Goal: Task Accomplishment & Management: Use online tool/utility

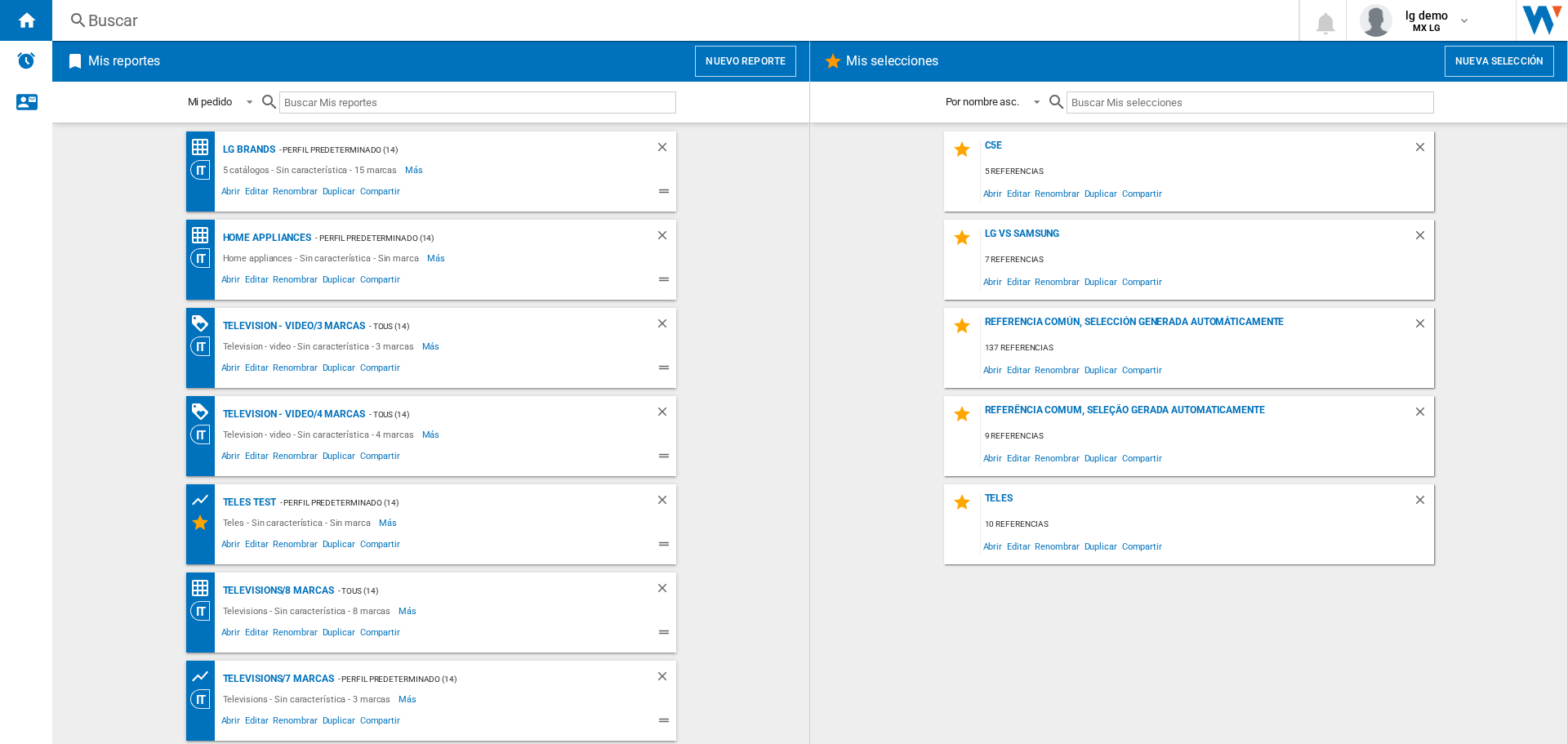
click at [234, 27] on div "Buscar" at bounding box center [671, 21] width 1168 height 23
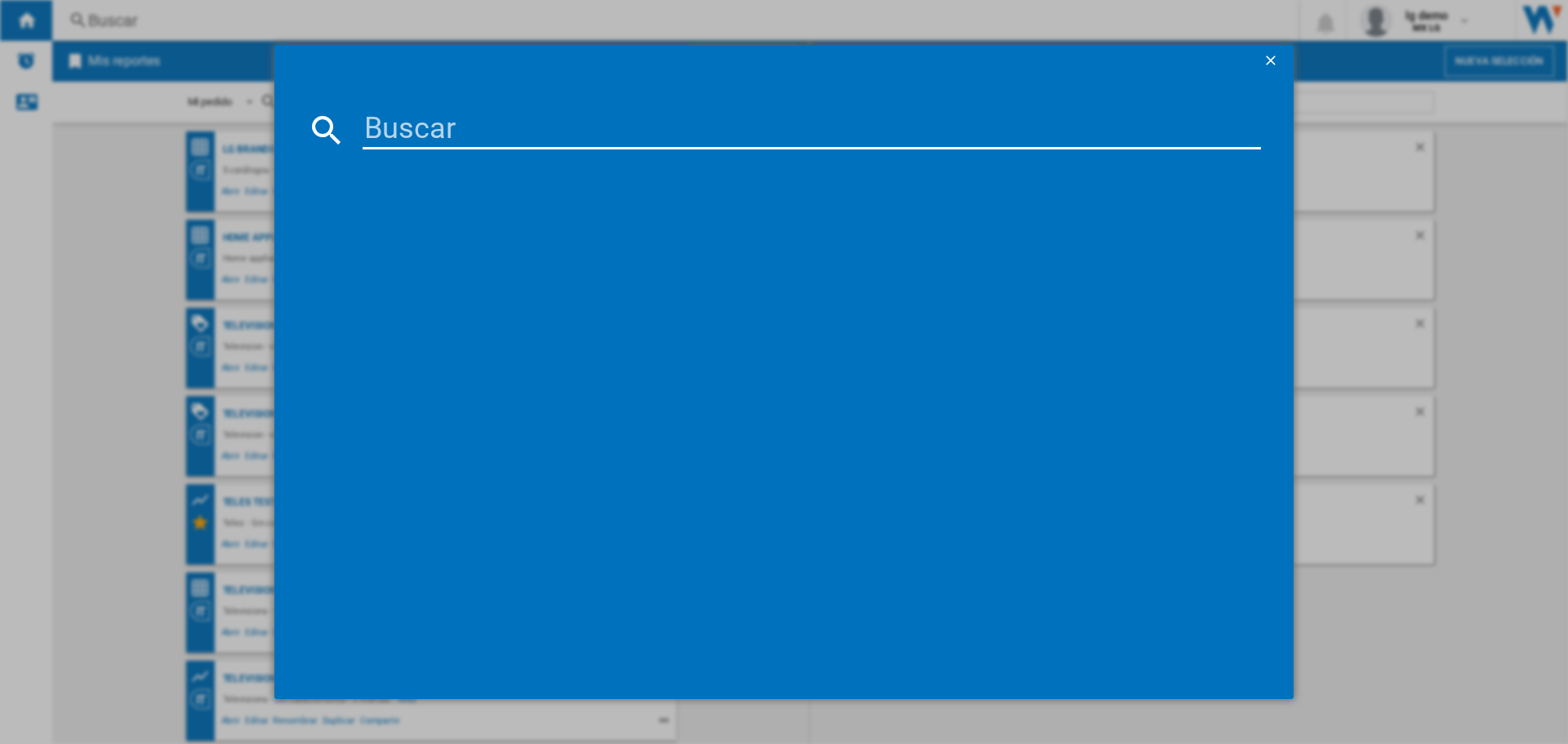
click at [428, 128] on input at bounding box center [811, 130] width 898 height 39
type input "c5esa"
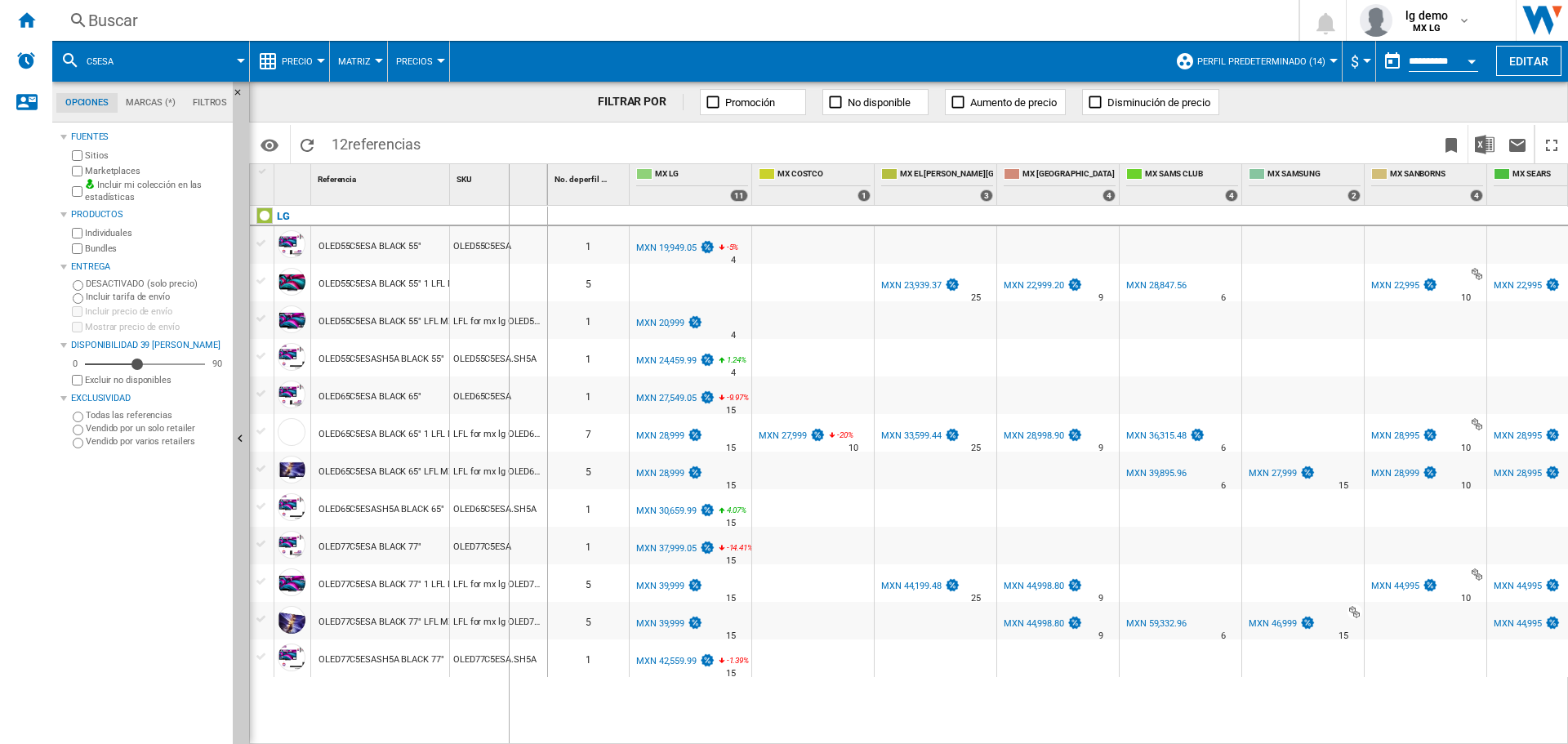
drag, startPoint x: 453, startPoint y: 172, endPoint x: 507, endPoint y: 172, distance: 54.0
click at [508, 172] on div "SKU 1" at bounding box center [498, 185] width 98 height 41
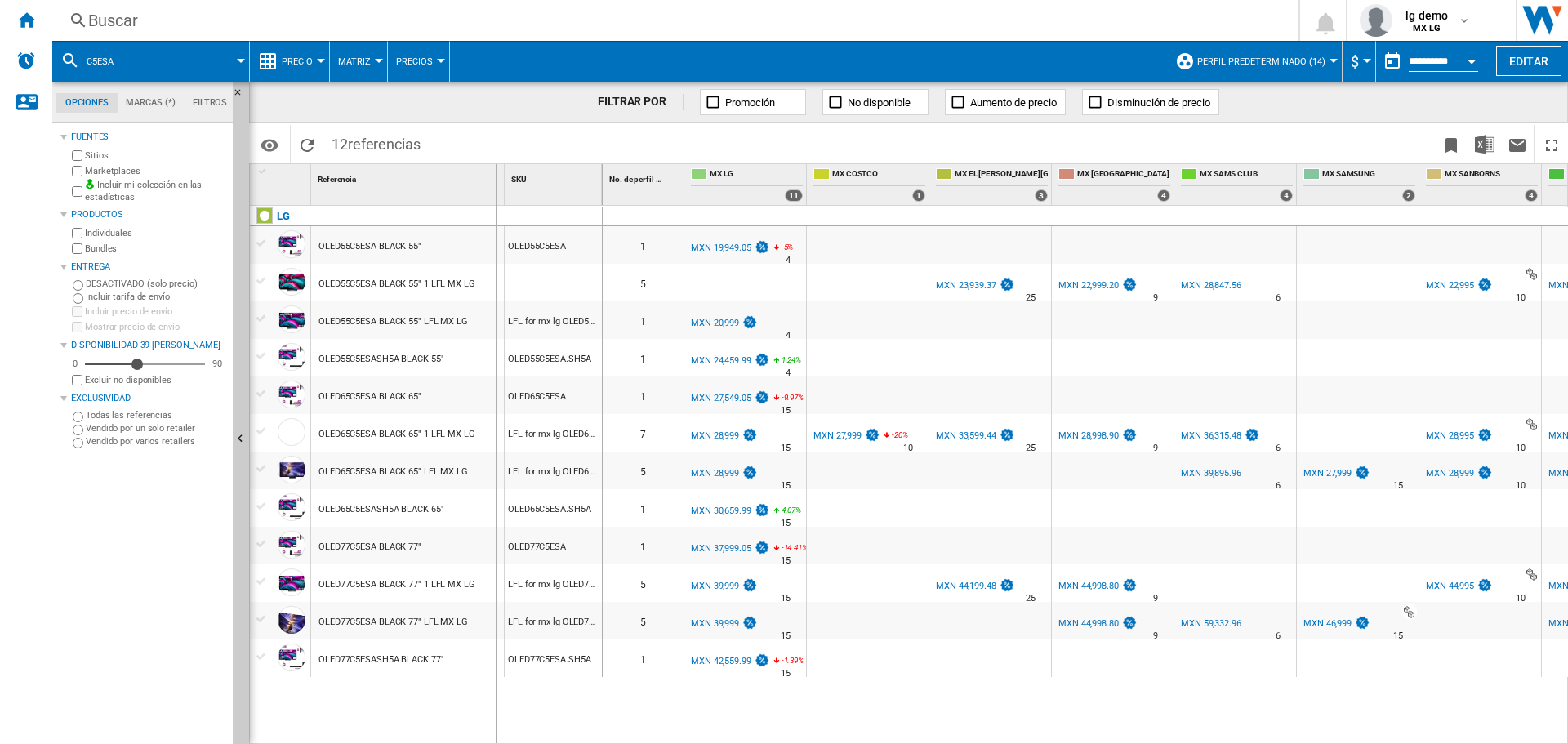
drag, startPoint x: 508, startPoint y: 172, endPoint x: 495, endPoint y: 172, distance: 13.0
click at [495, 172] on div "1 Referencia 1 SKU 1" at bounding box center [427, 185] width 353 height 41
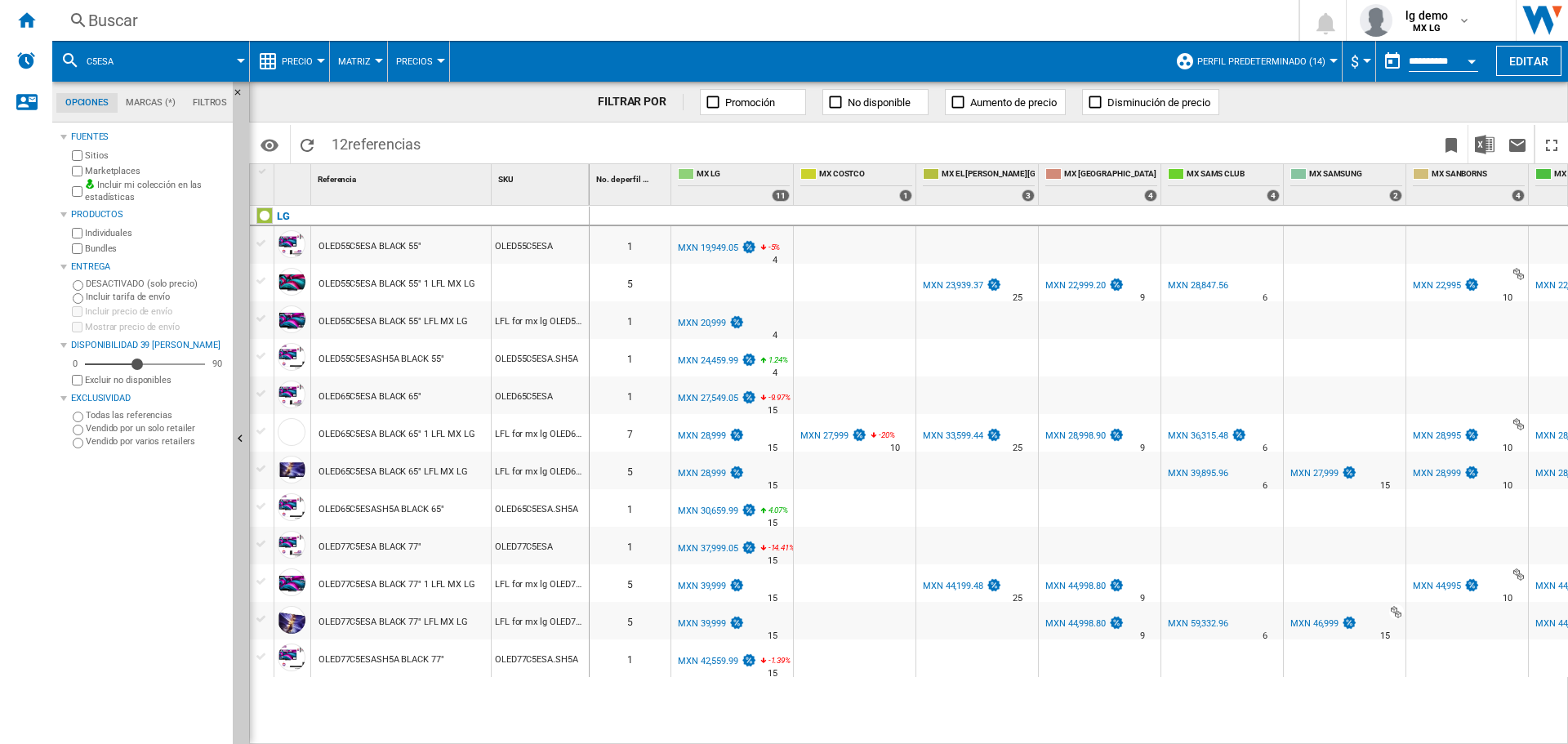
click at [257, 277] on div at bounding box center [262, 281] width 17 height 15
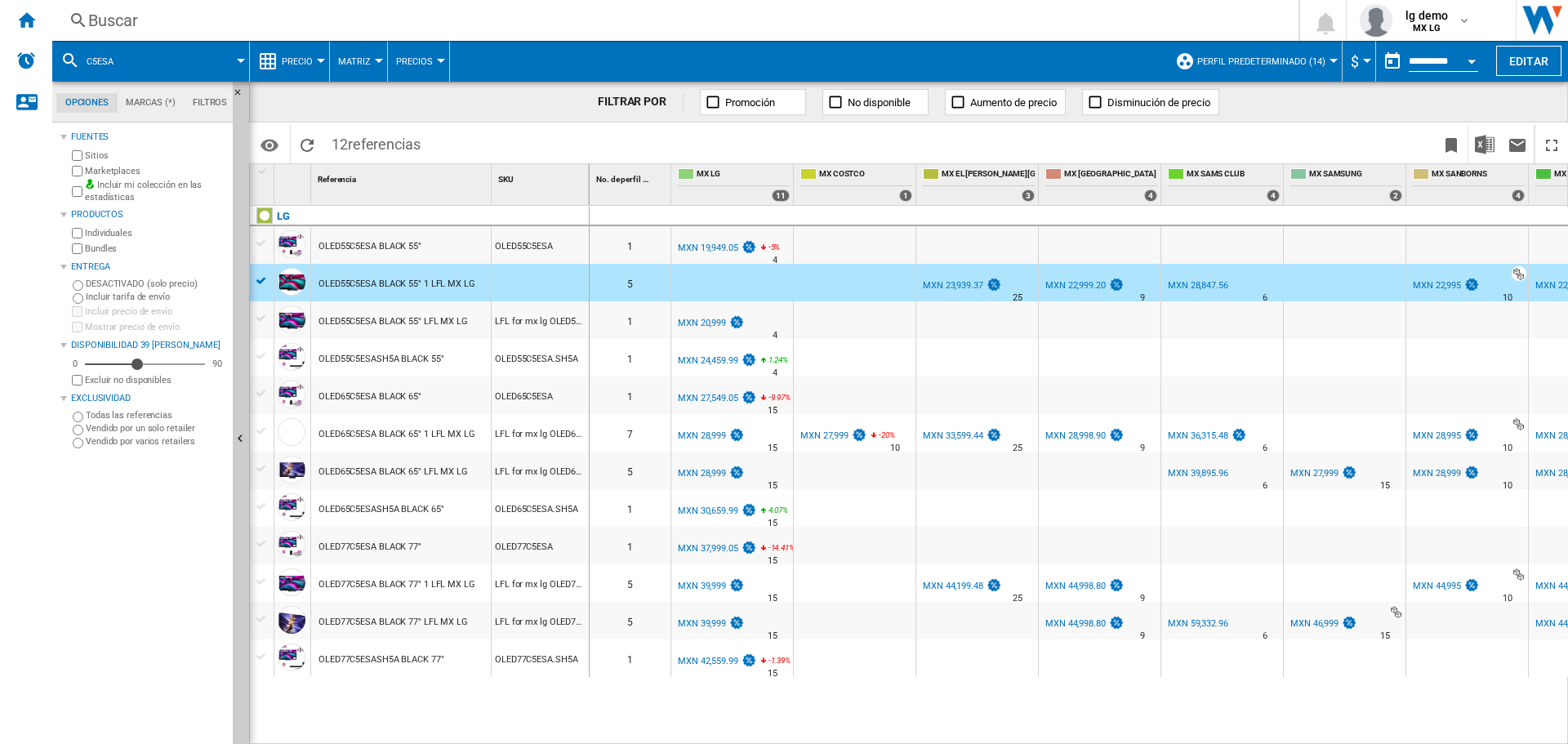
click at [263, 431] on div at bounding box center [262, 431] width 17 height 15
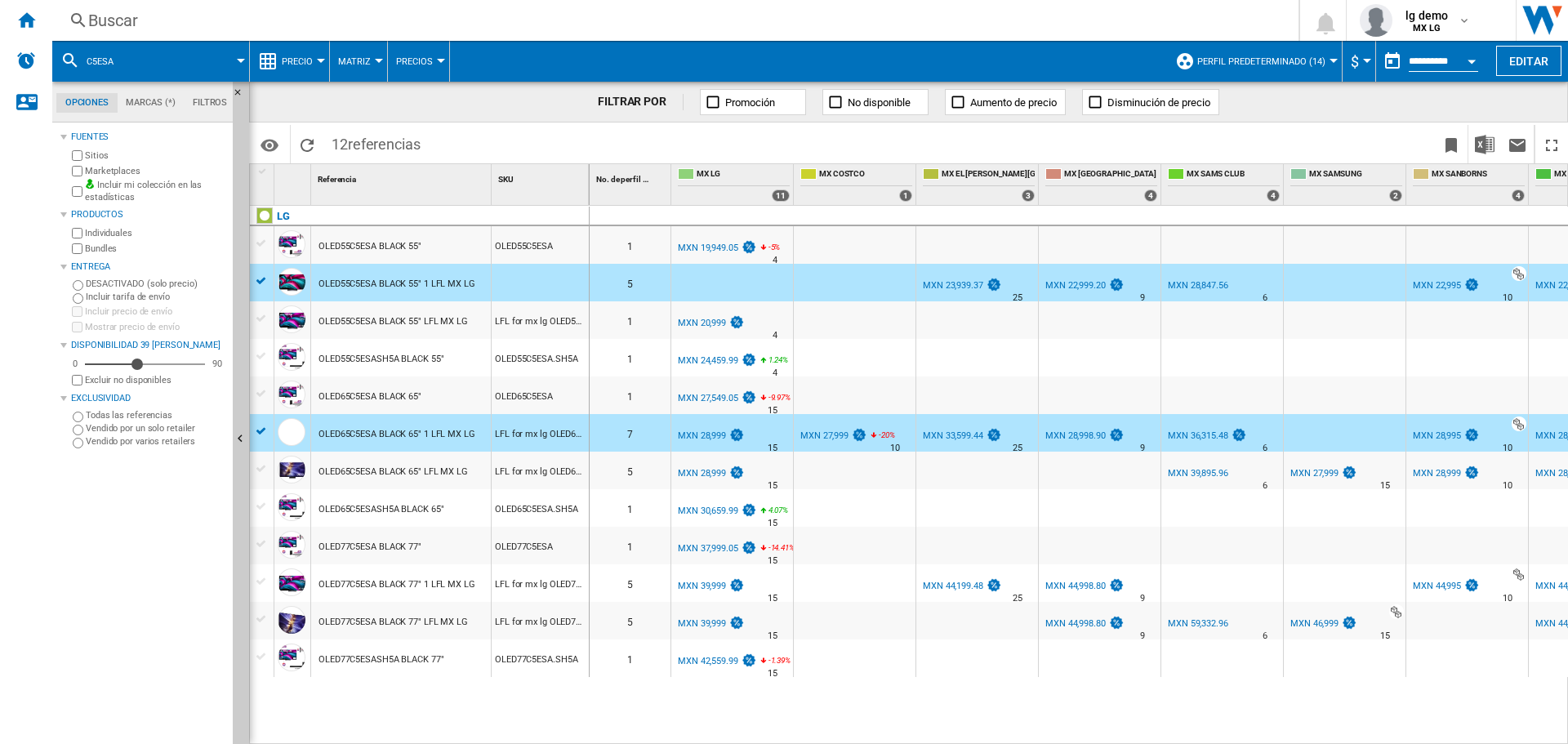
click at [263, 583] on div at bounding box center [262, 582] width 17 height 15
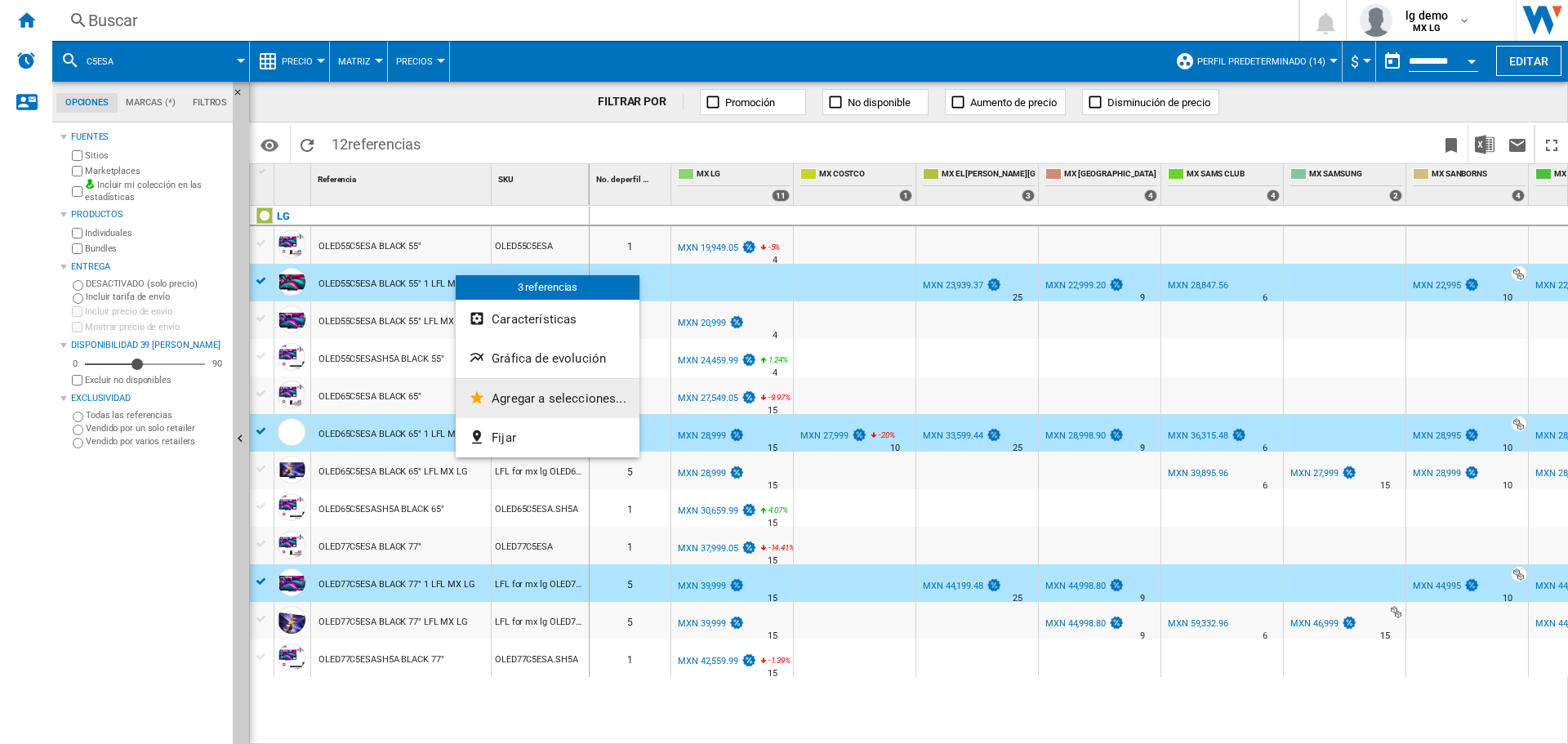
click at [540, 404] on span "Agregar a selecciones..." at bounding box center [559, 399] width 135 height 15
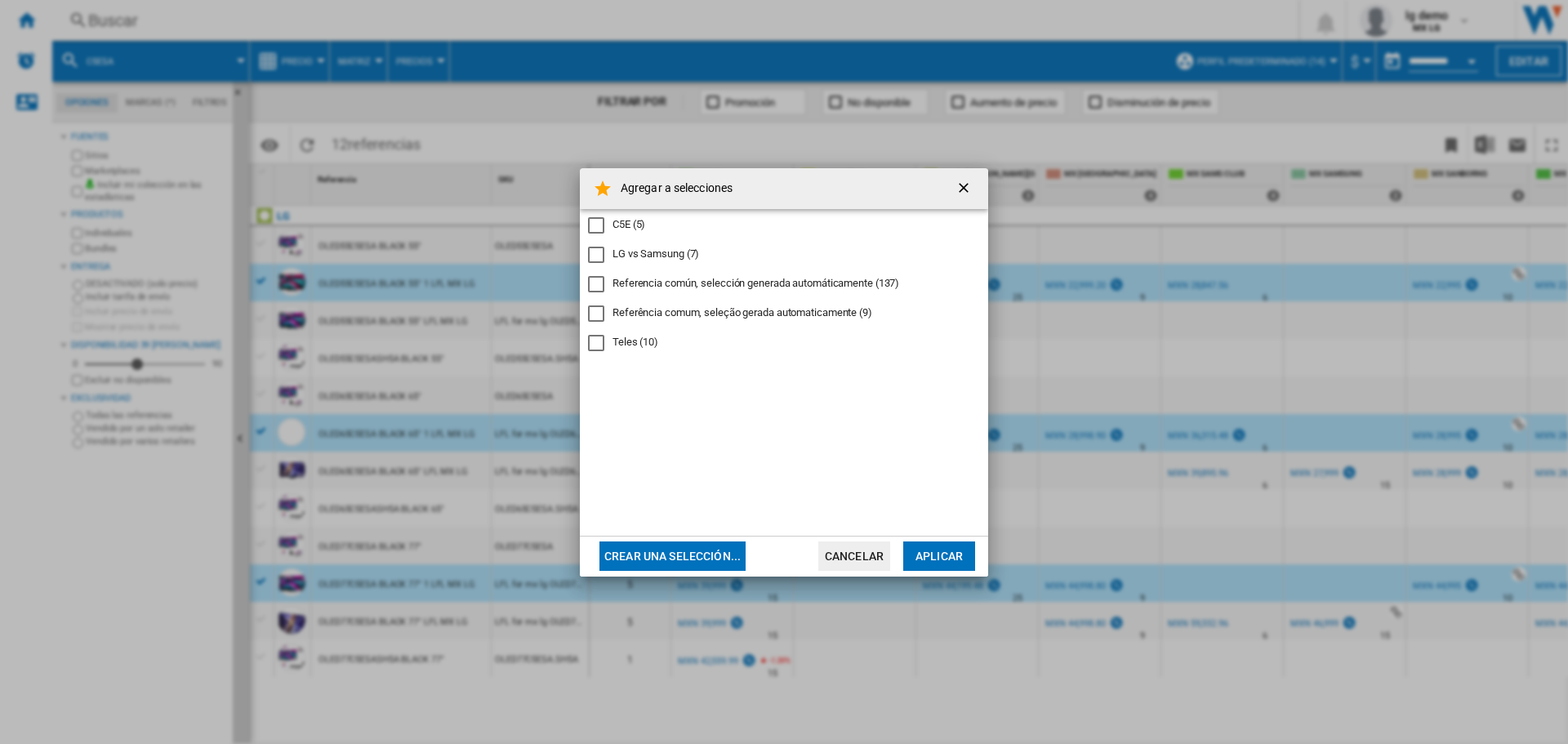
click at [679, 557] on button "Crear una selección..." at bounding box center [673, 556] width 146 height 30
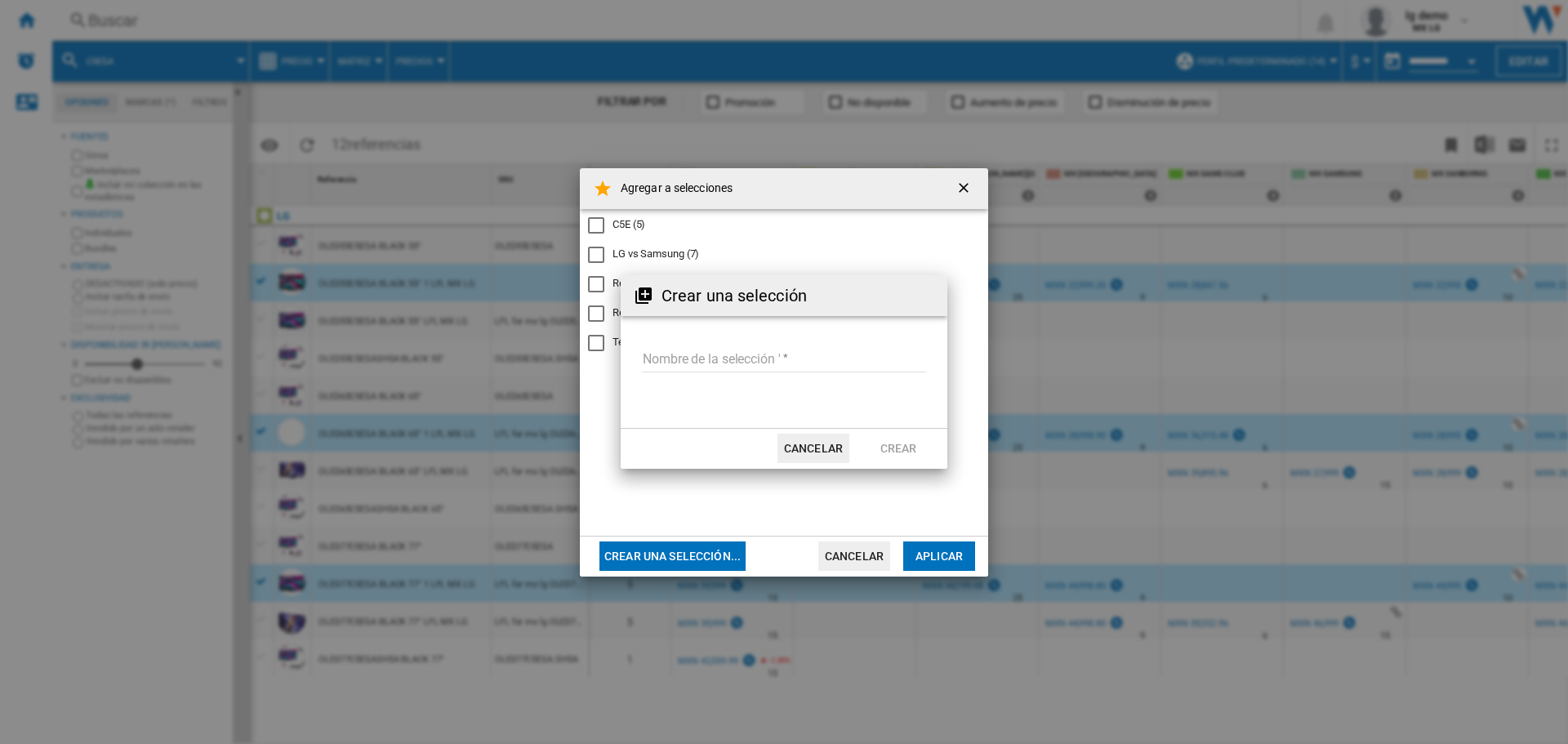
click at [699, 358] on input "Nombre de la selección '" at bounding box center [784, 360] width 284 height 25
type input "**********"
click at [891, 438] on button "Crear" at bounding box center [898, 448] width 72 height 30
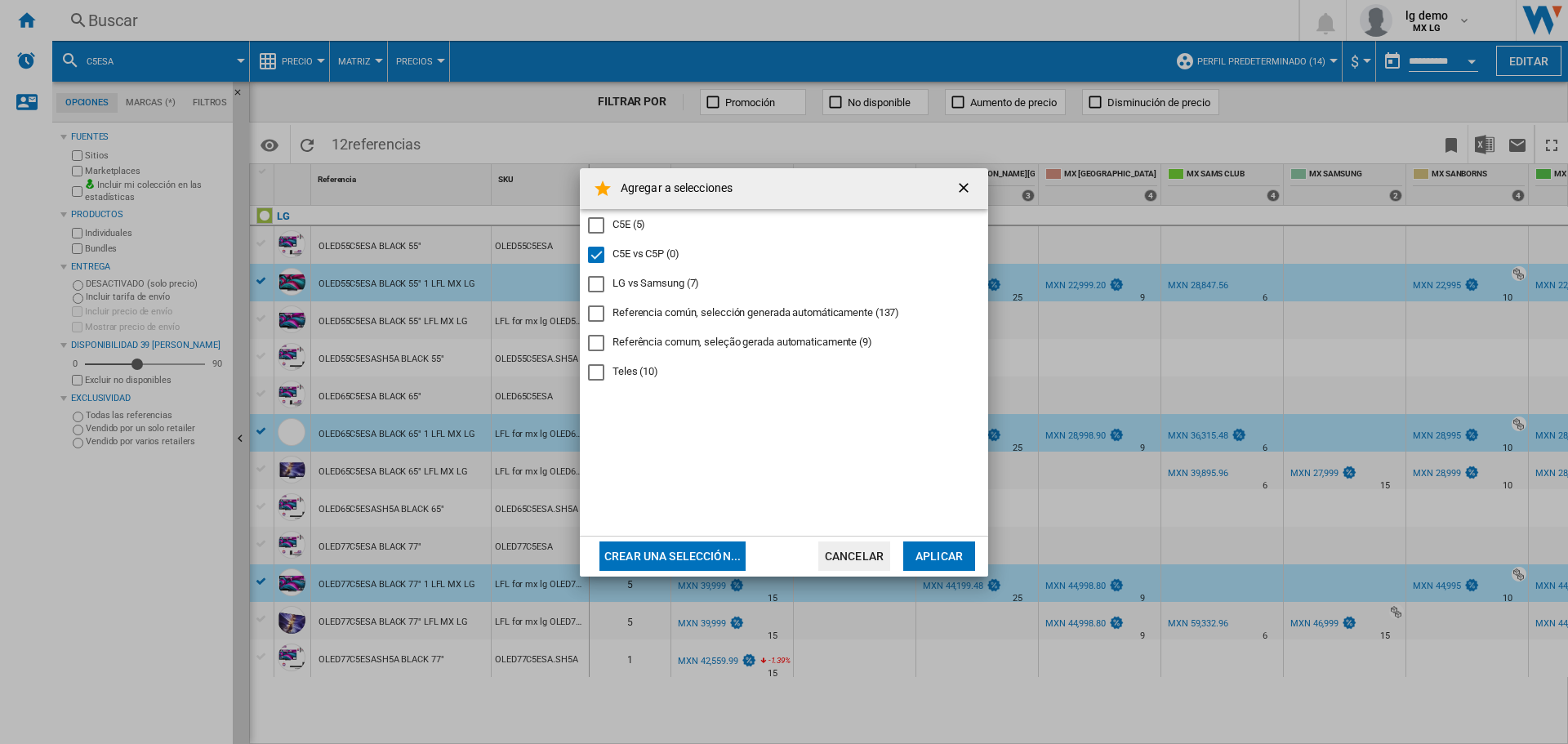
click at [938, 556] on button "Aplicar" at bounding box center [939, 556] width 72 height 30
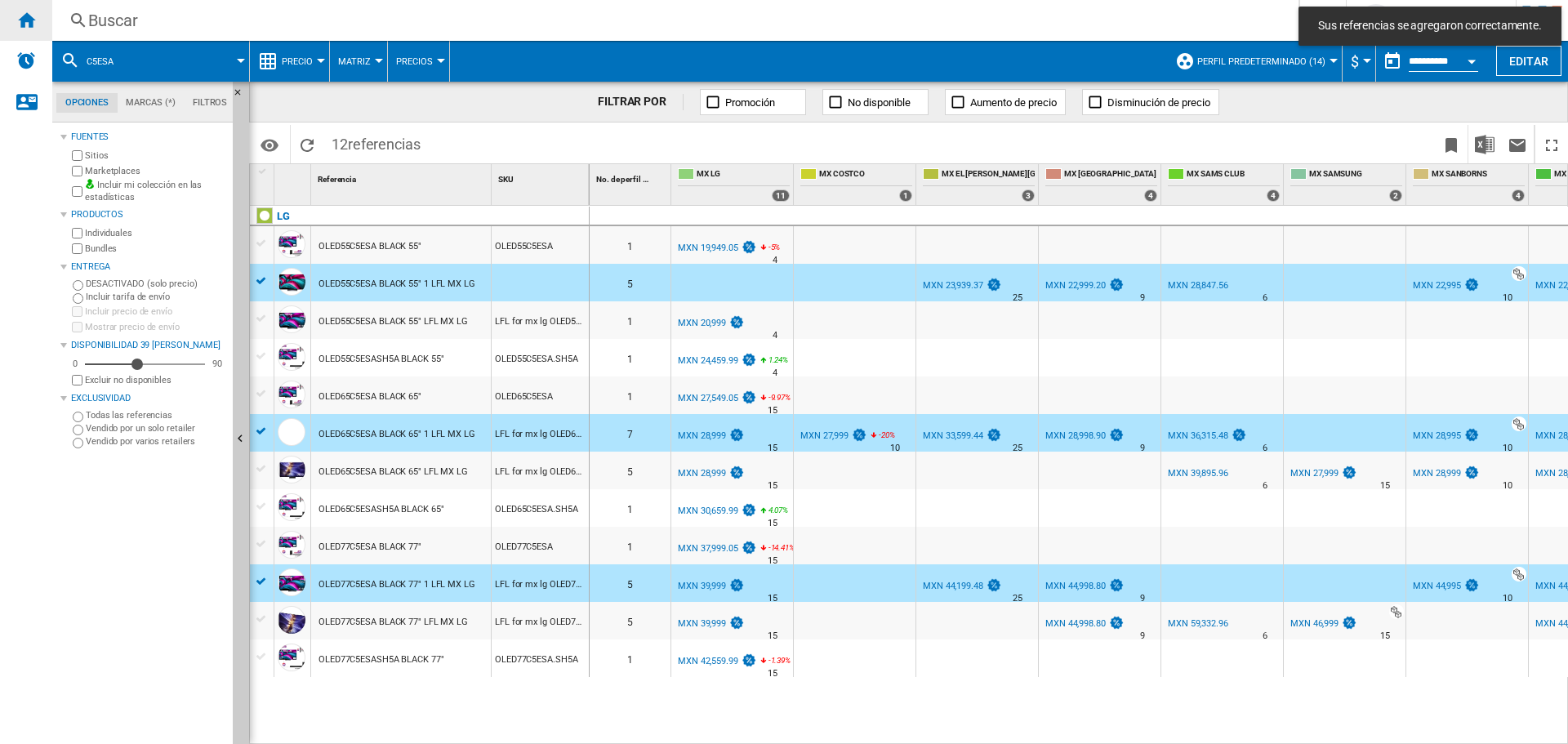
click at [37, 23] on div "Inicio" at bounding box center [26, 21] width 53 height 41
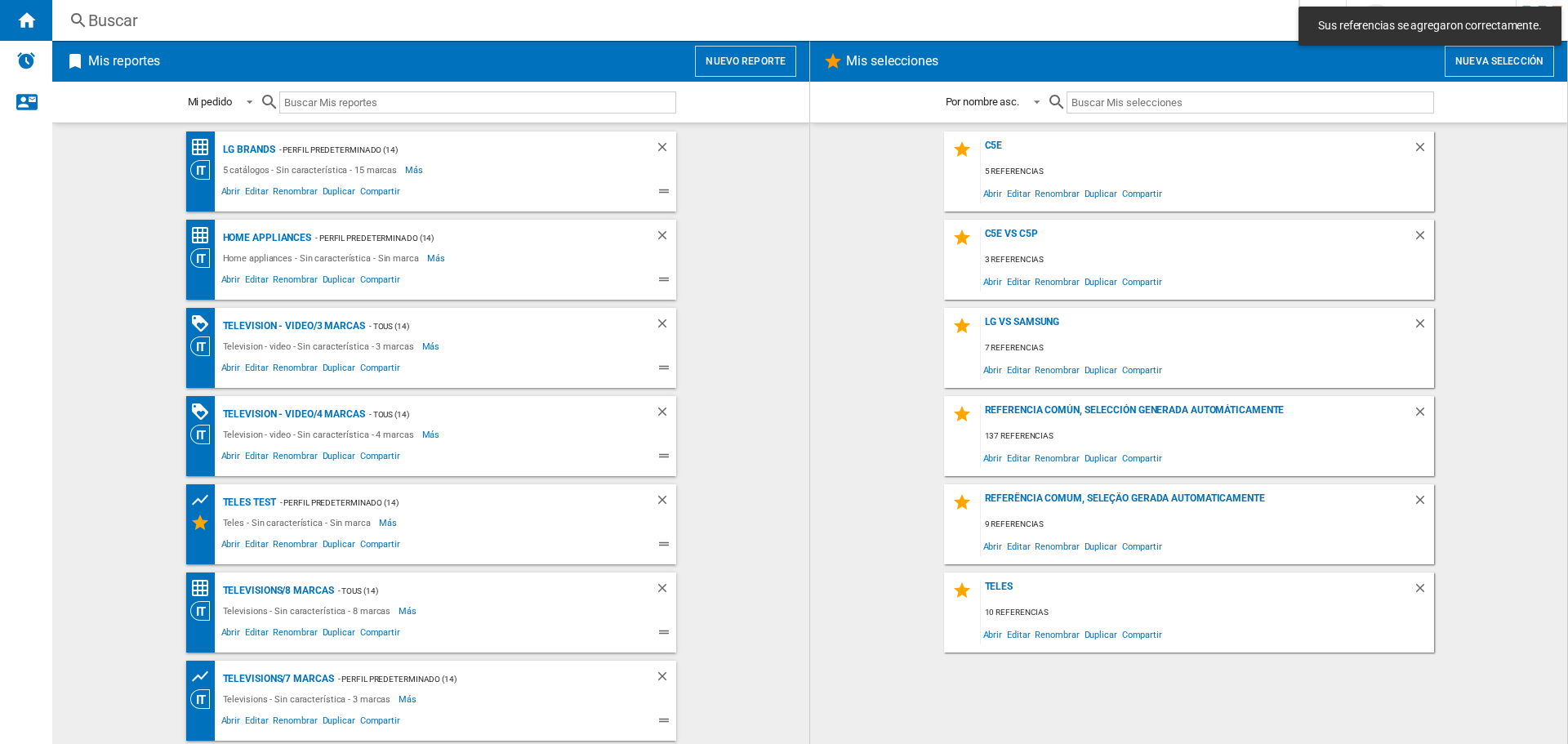
click at [786, 57] on button "Nuevo reporte" at bounding box center [745, 62] width 101 height 31
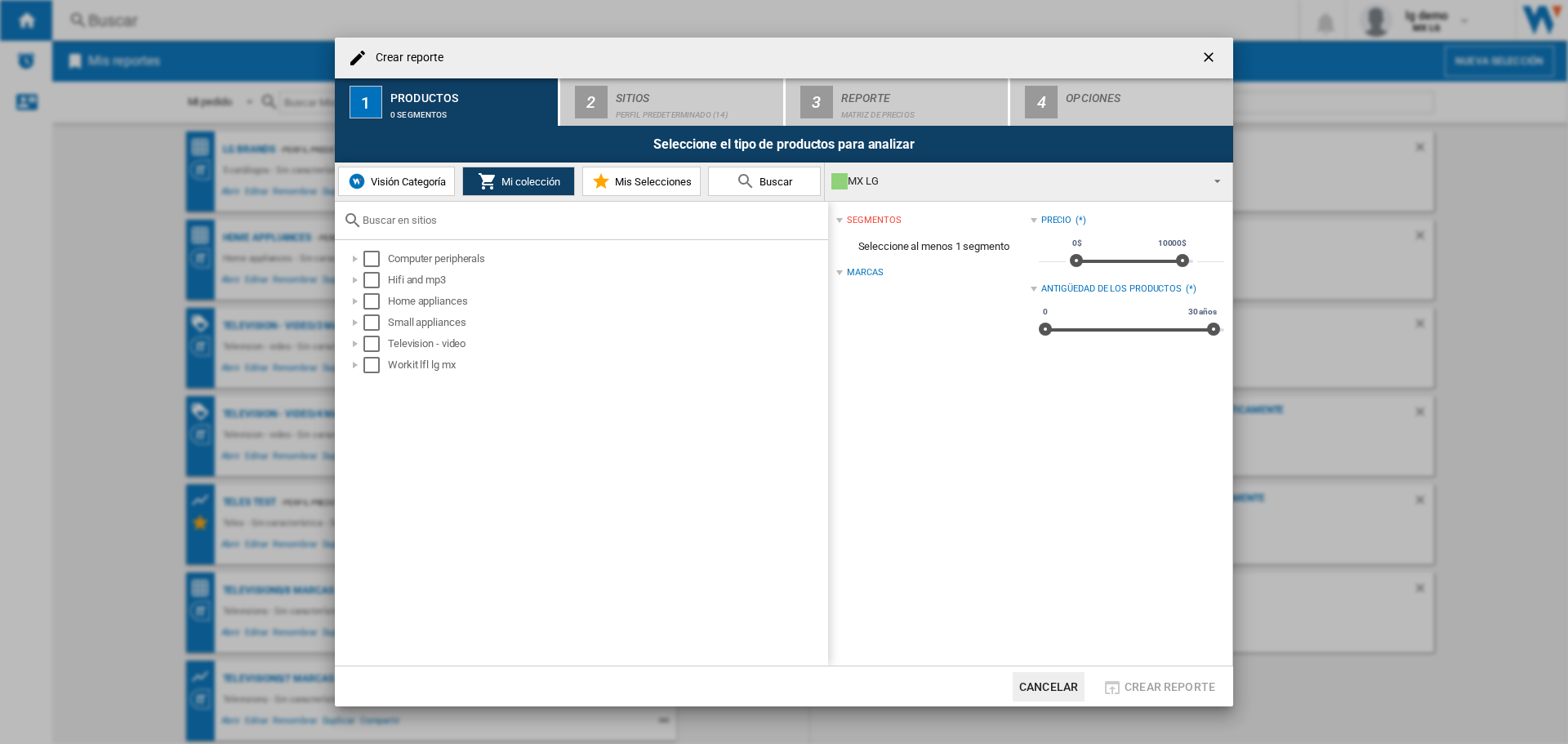
click at [601, 186] on md-icon at bounding box center [601, 181] width 20 height 20
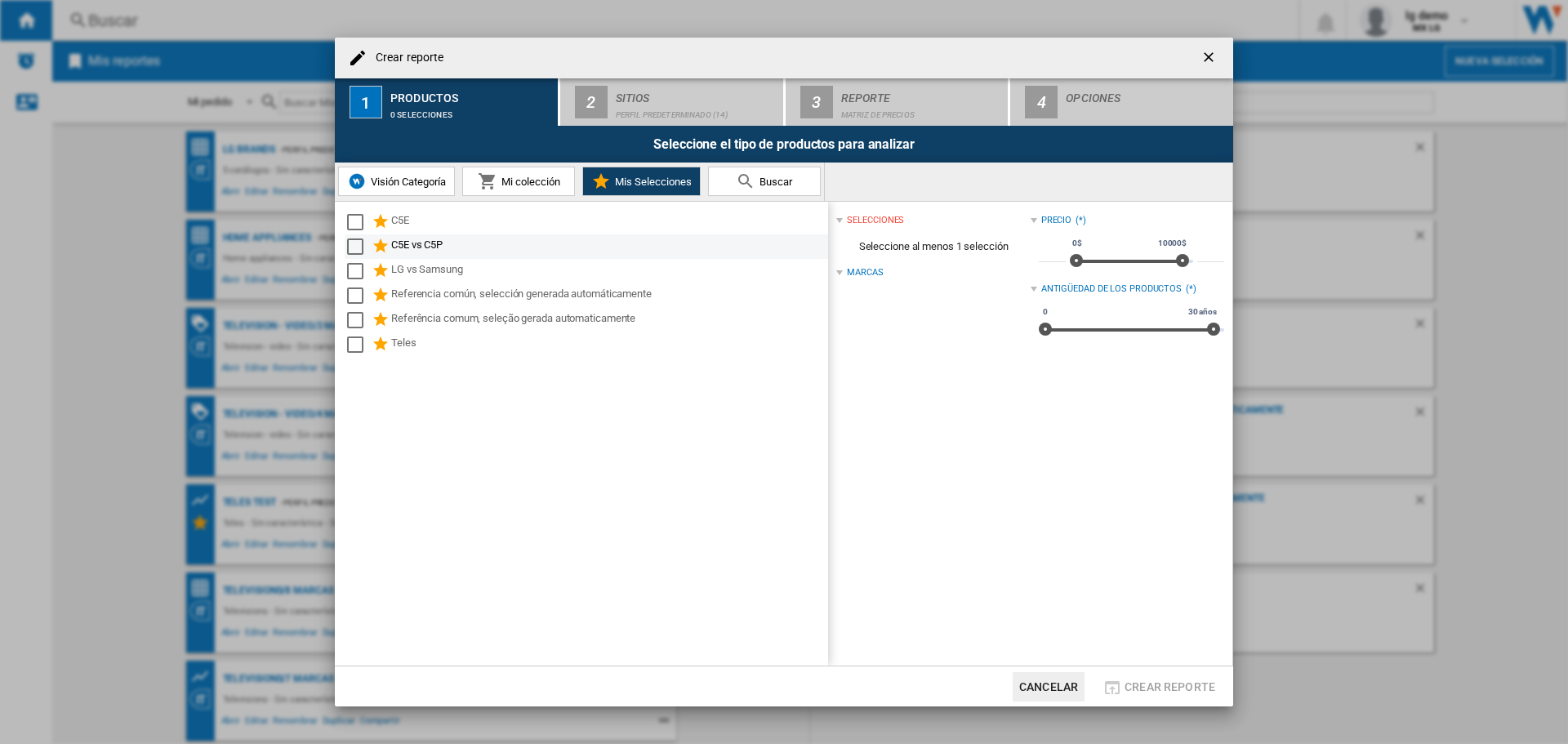
click at [354, 240] on div "Select" at bounding box center [355, 247] width 16 height 16
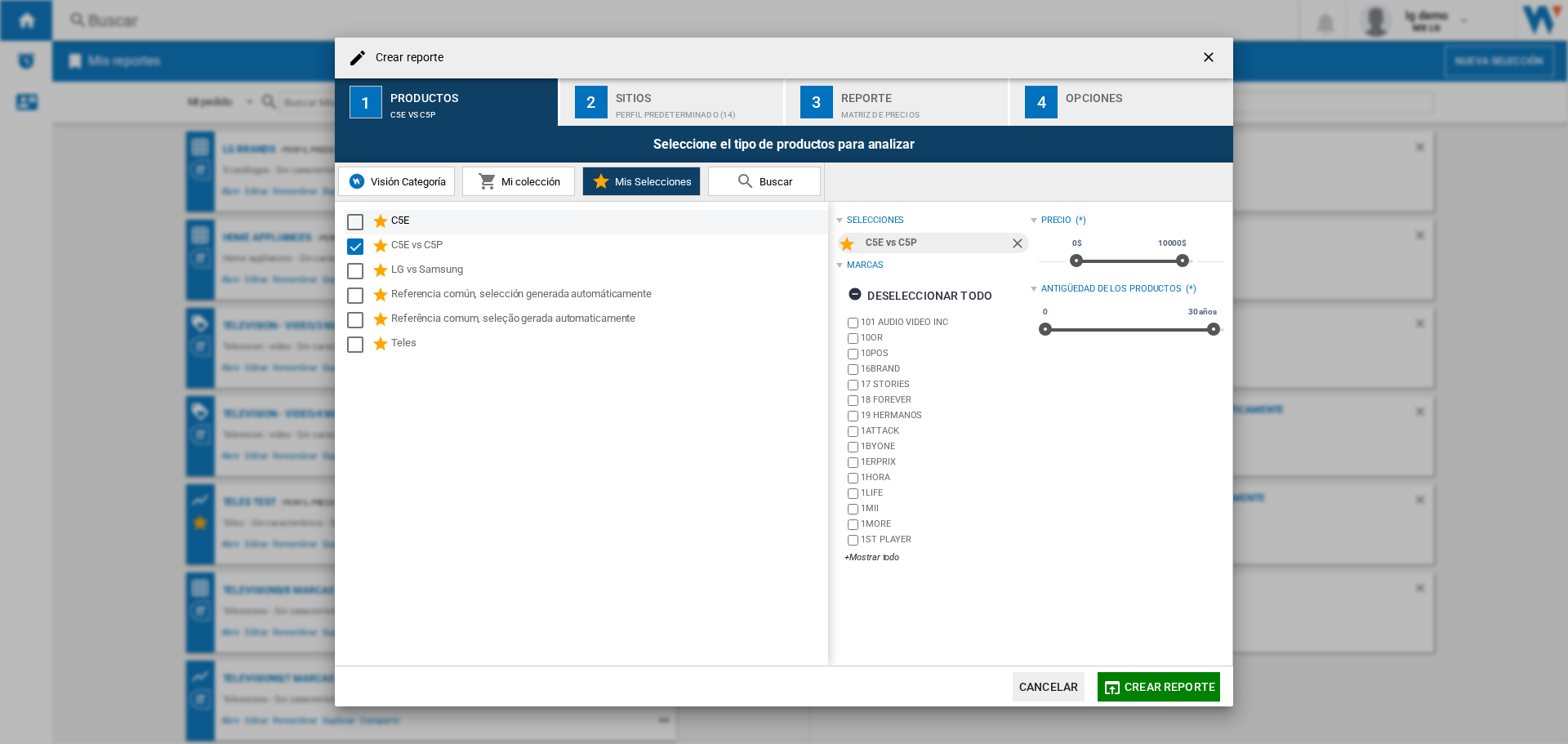
click at [352, 215] on div "Select" at bounding box center [355, 222] width 16 height 16
click at [355, 221] on div "Select" at bounding box center [355, 222] width 16 height 16
click at [1169, 687] on span "Crear reporte" at bounding box center [1169, 687] width 90 height 13
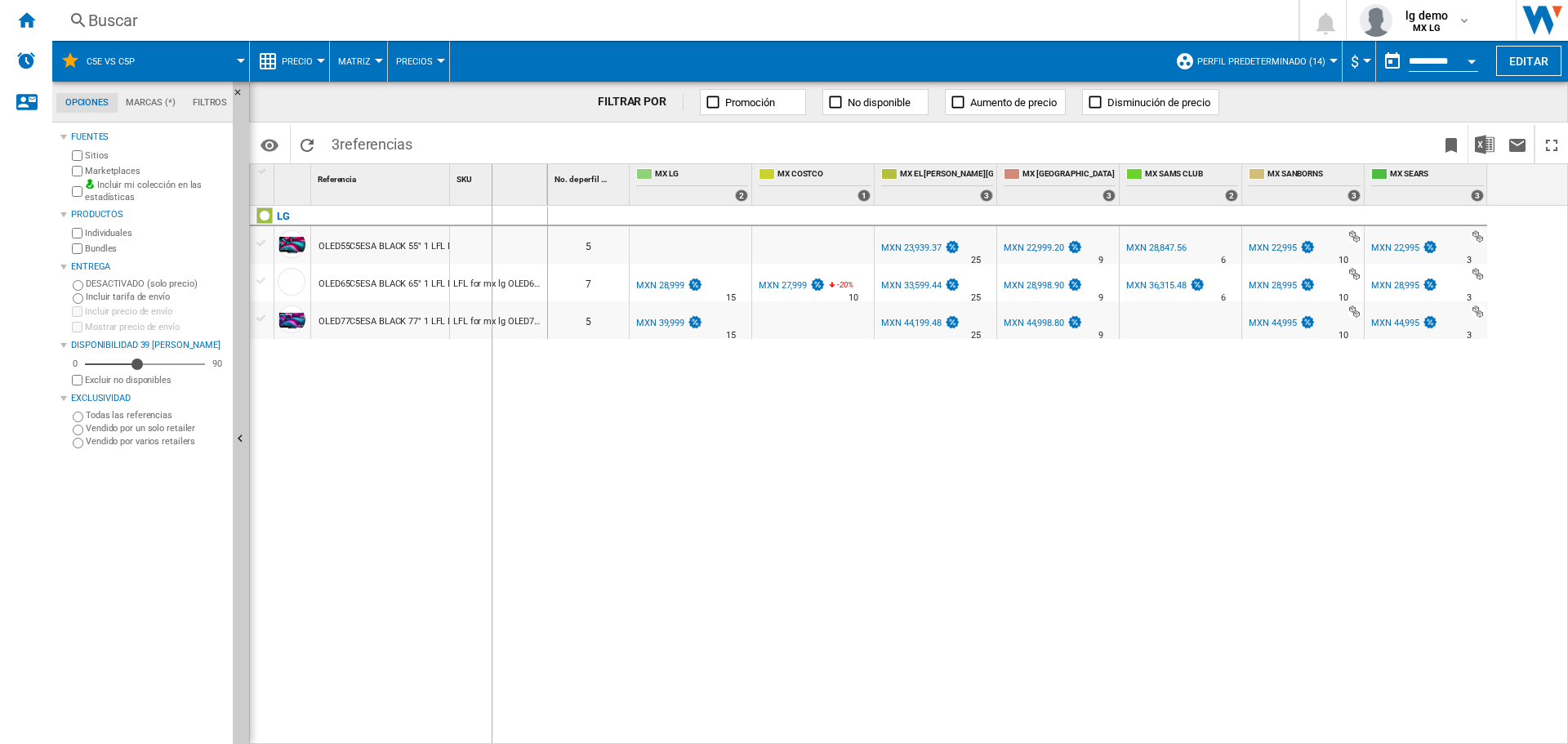
drag, startPoint x: 451, startPoint y: 173, endPoint x: 491, endPoint y: 173, distance: 40.0
click at [491, 173] on div "SKU 1" at bounding box center [498, 185] width 98 height 41
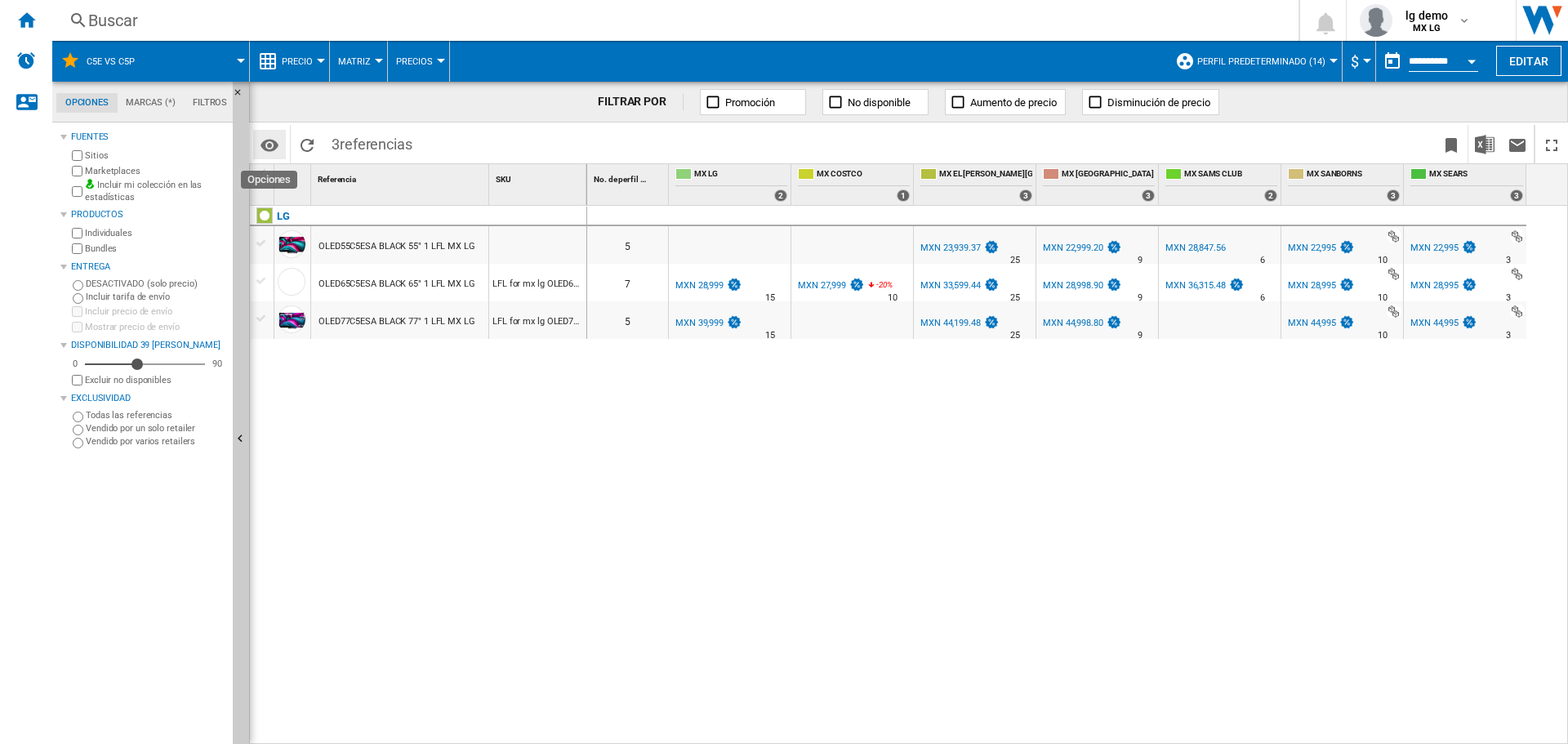
click at [279, 145] on md-icon "Opciones" at bounding box center [269, 145] width 20 height 20
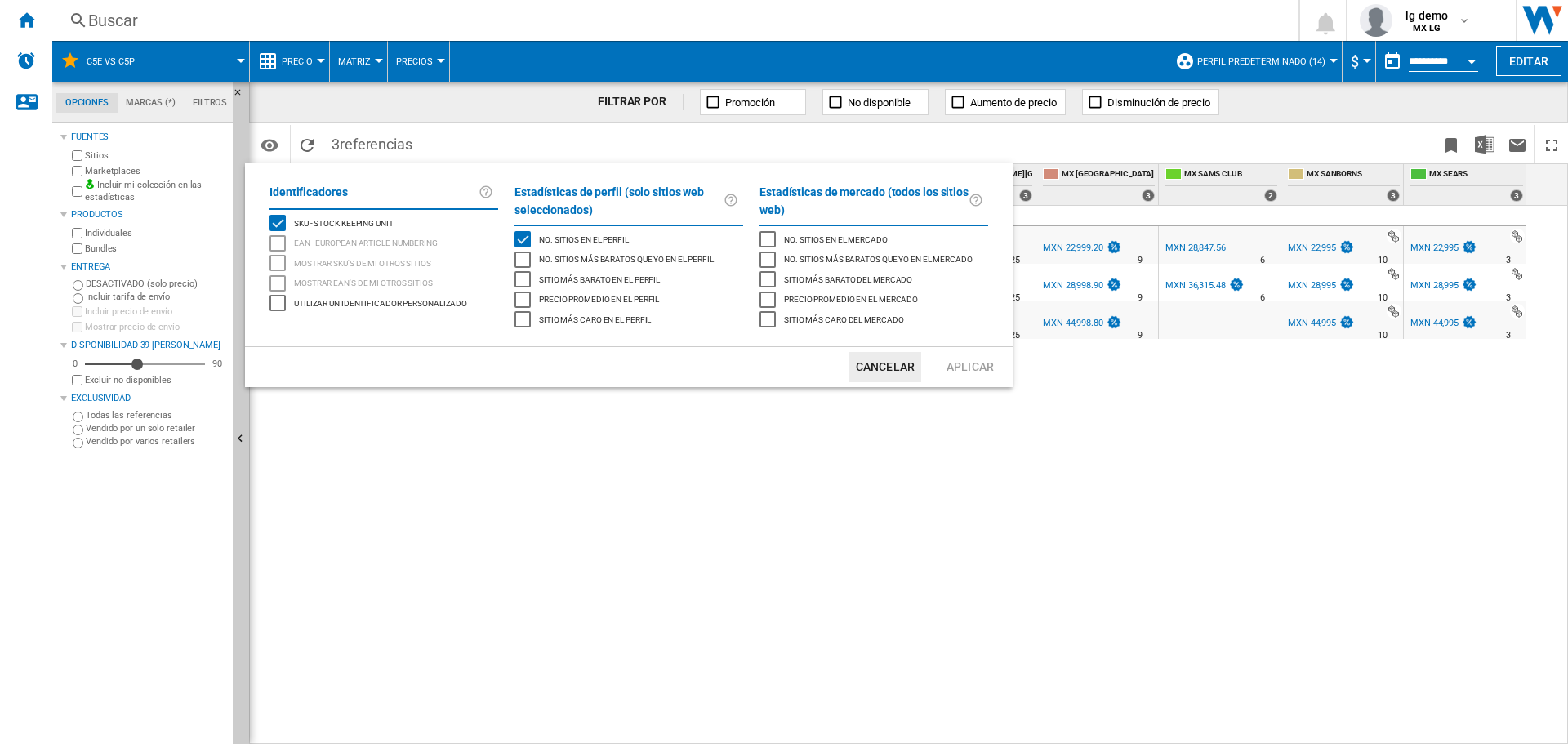
click at [515, 235] on div "No. sitios en el perfil" at bounding box center [523, 240] width 16 height 16
click at [995, 372] on button "Aplicar" at bounding box center [971, 367] width 72 height 30
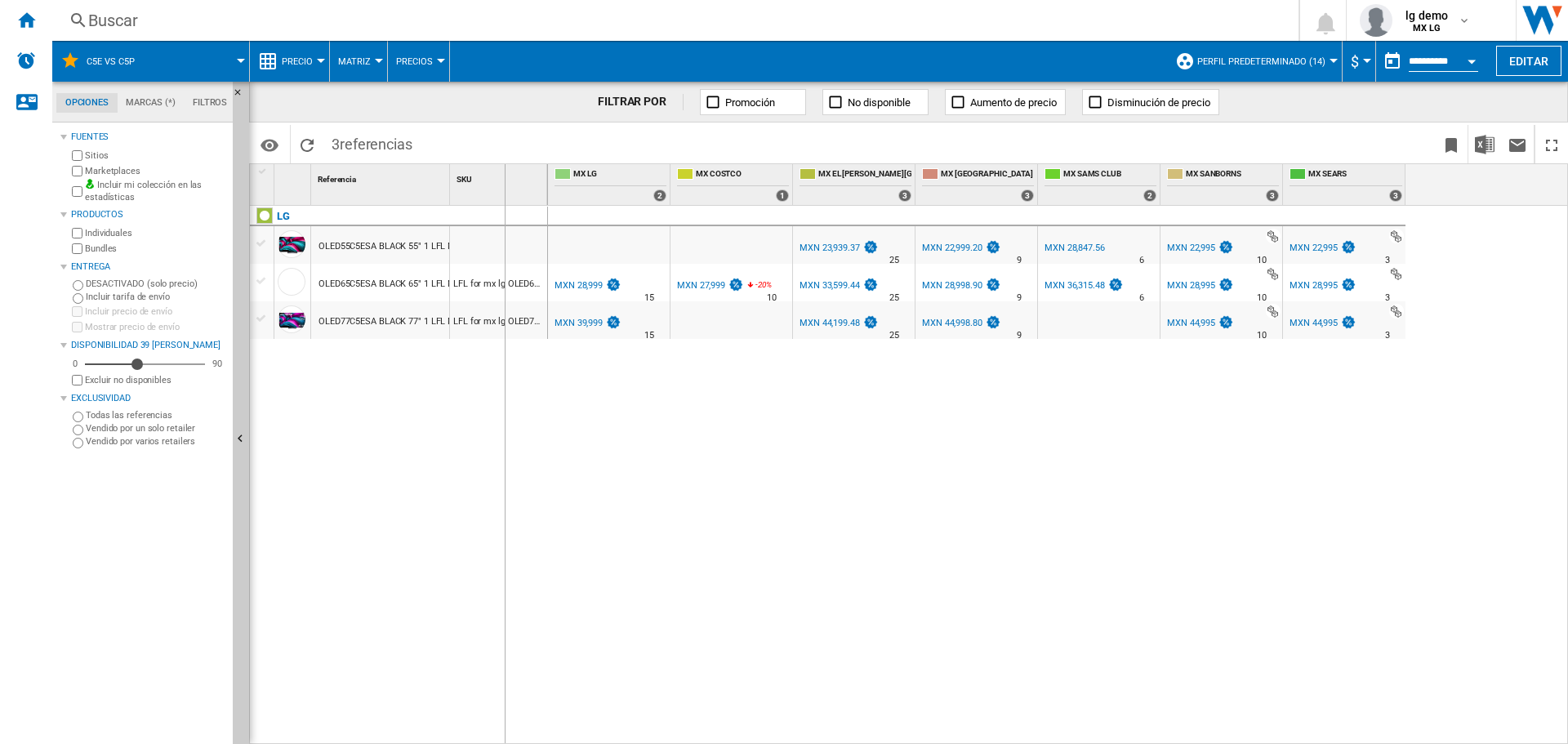
drag, startPoint x: 451, startPoint y: 177, endPoint x: 504, endPoint y: 176, distance: 53.0
click at [504, 176] on div "SKU 1" at bounding box center [498, 185] width 98 height 41
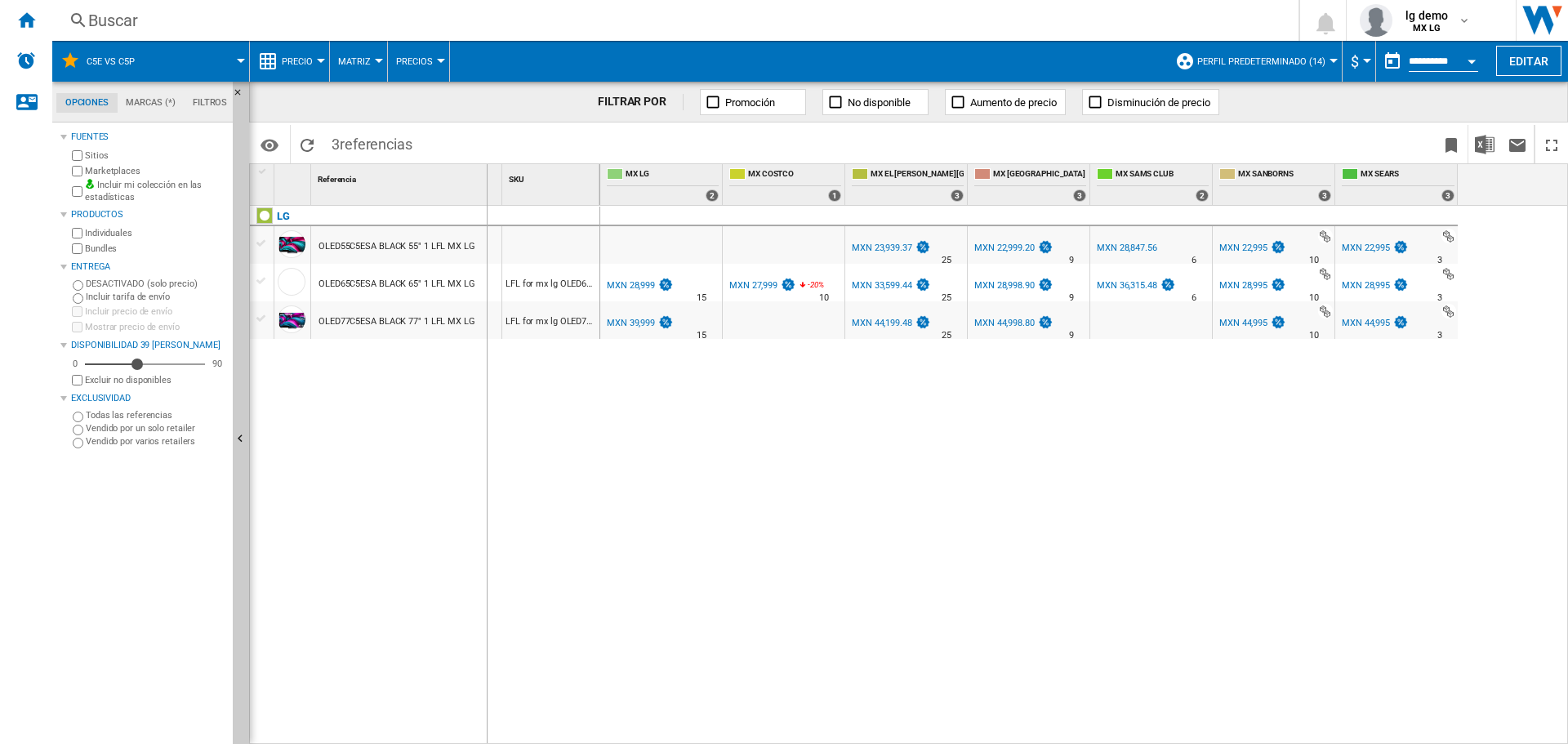
drag, startPoint x: 504, startPoint y: 176, endPoint x: 484, endPoint y: 180, distance: 20.4
click at [484, 180] on div "1 Referencia 1 SKU 1" at bounding box center [425, 185] width 350 height 41
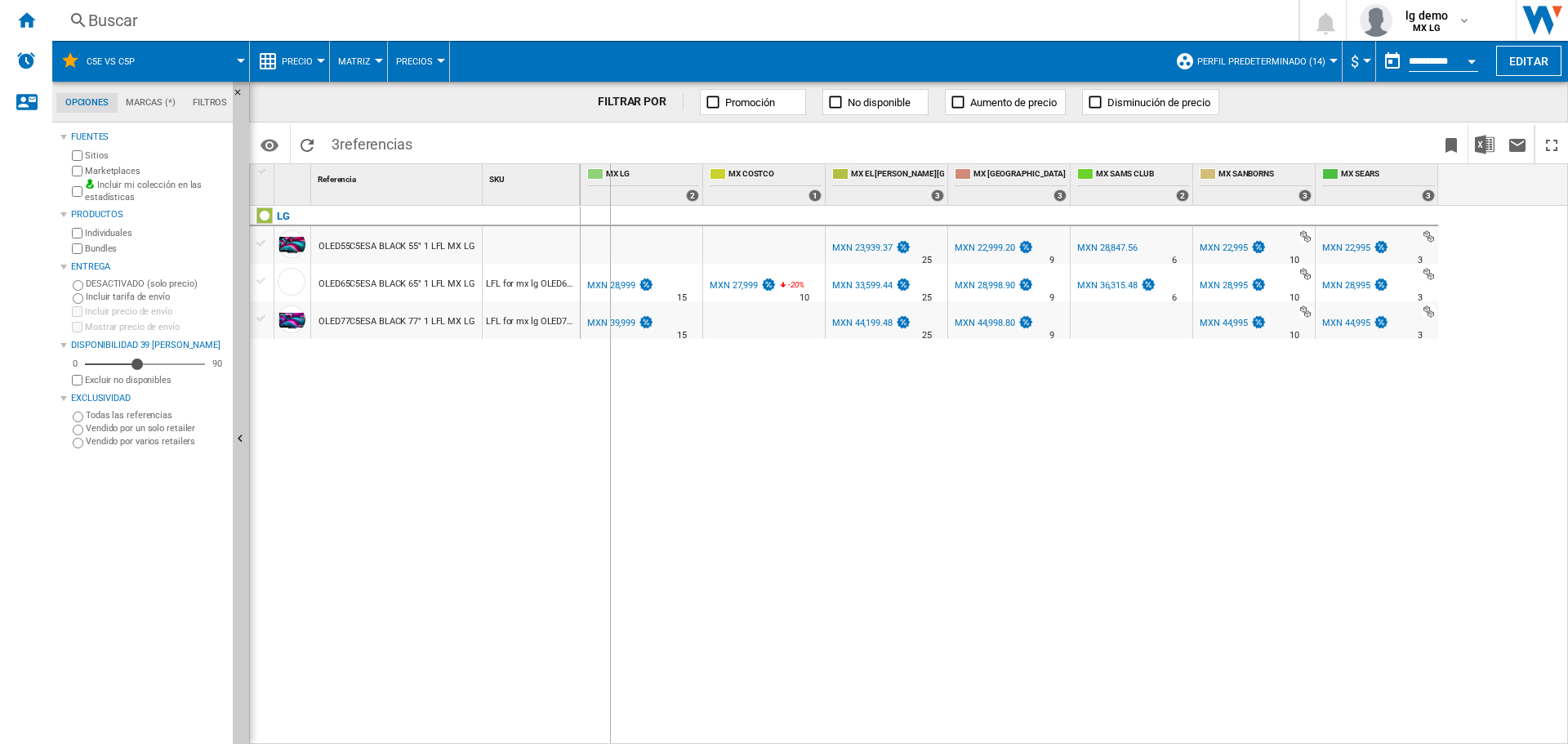
drag, startPoint x: 578, startPoint y: 176, endPoint x: 615, endPoint y: 180, distance: 37.2
click at [615, 180] on div "1 Referencia 1 SKU 1 LG OLED55C5ESA BLACK 55" 1 LFL MX LG OLED65C5ESA BLACK 65"…" at bounding box center [908, 454] width 1317 height 579
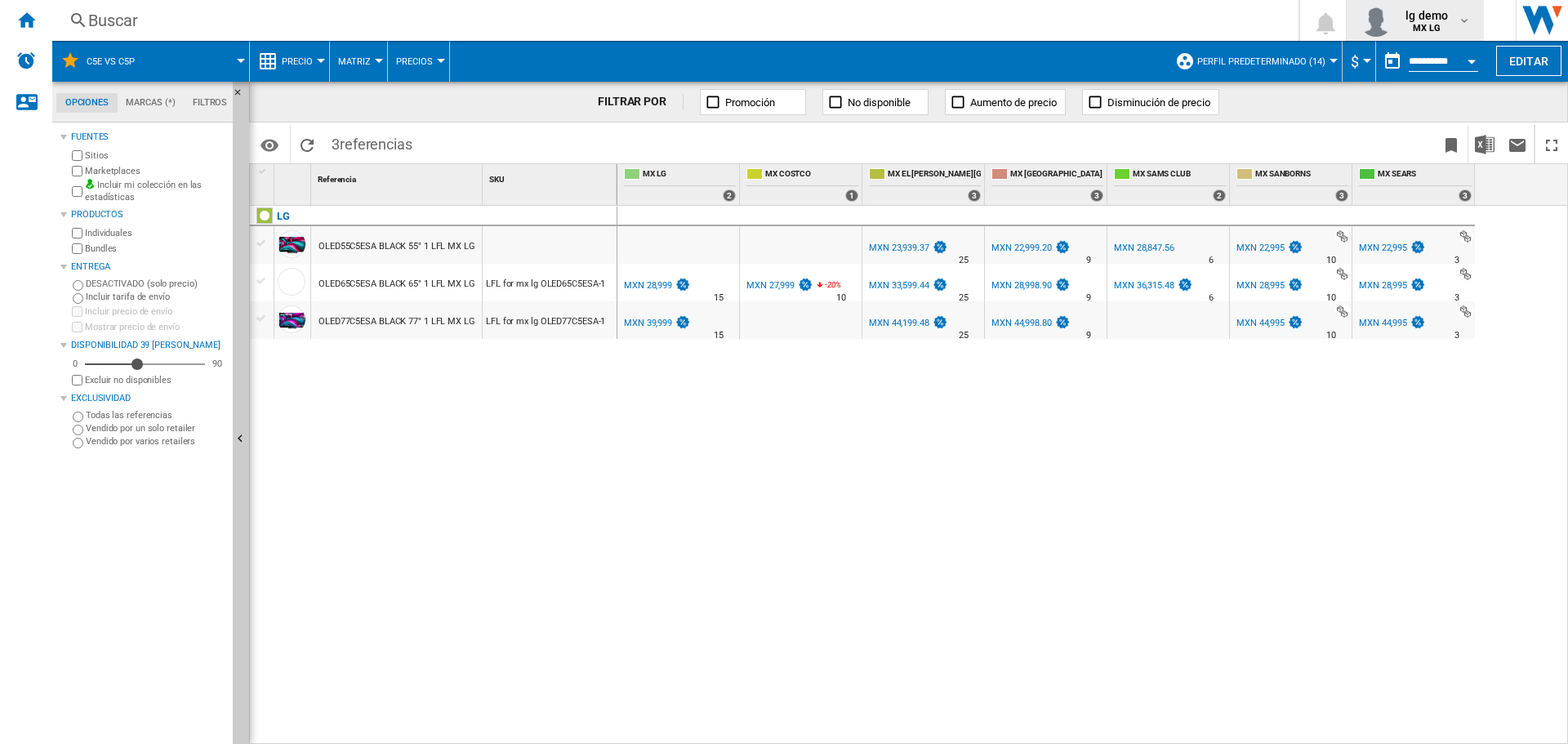
click at [1421, 21] on span "lg demo" at bounding box center [1427, 16] width 43 height 16
click at [1394, 140] on button "Cerrar sesión" at bounding box center [1425, 143] width 158 height 33
